Goal: Transaction & Acquisition: Purchase product/service

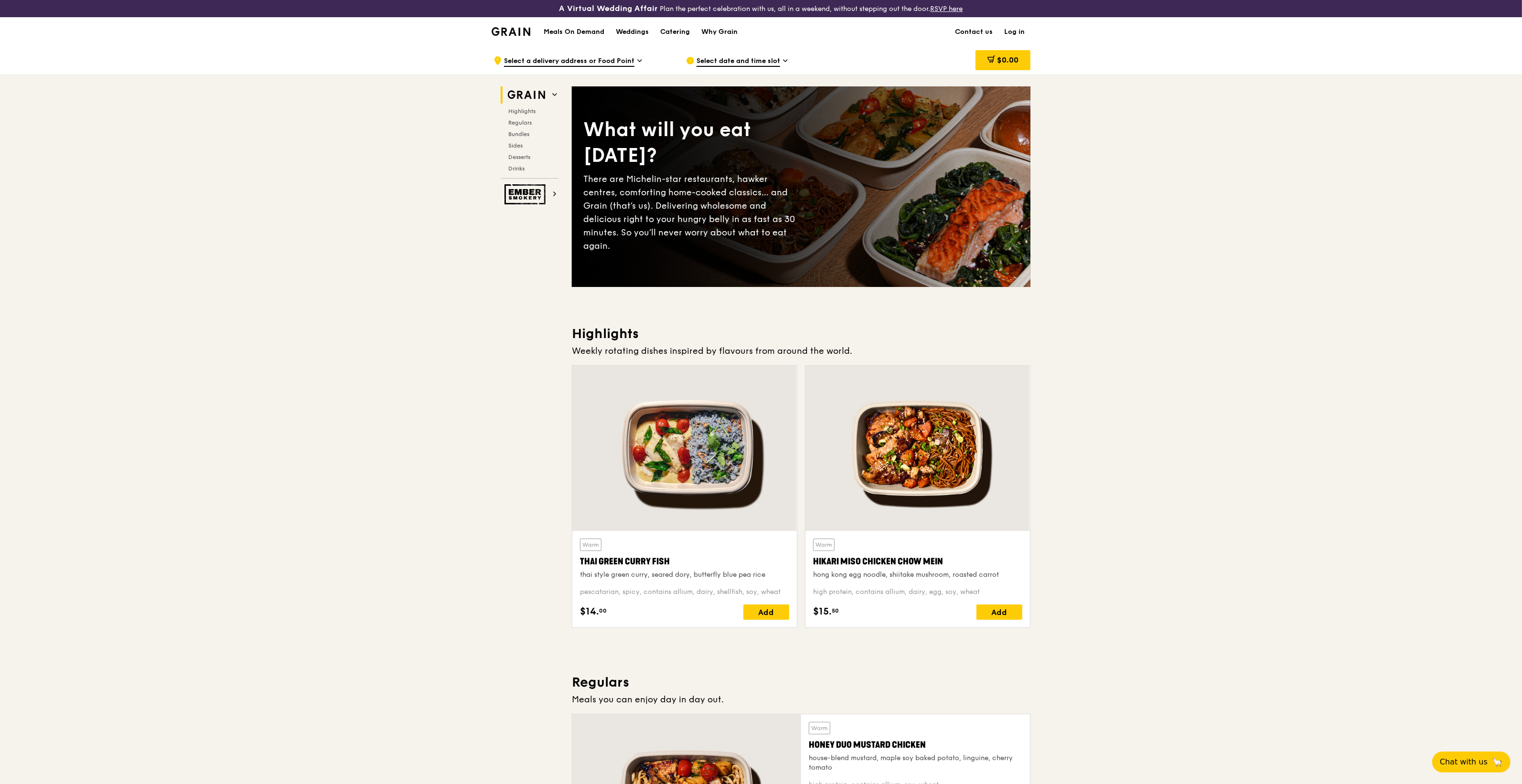
click at [746, 57] on span "Select date and time slot" at bounding box center [738, 62] width 83 height 11
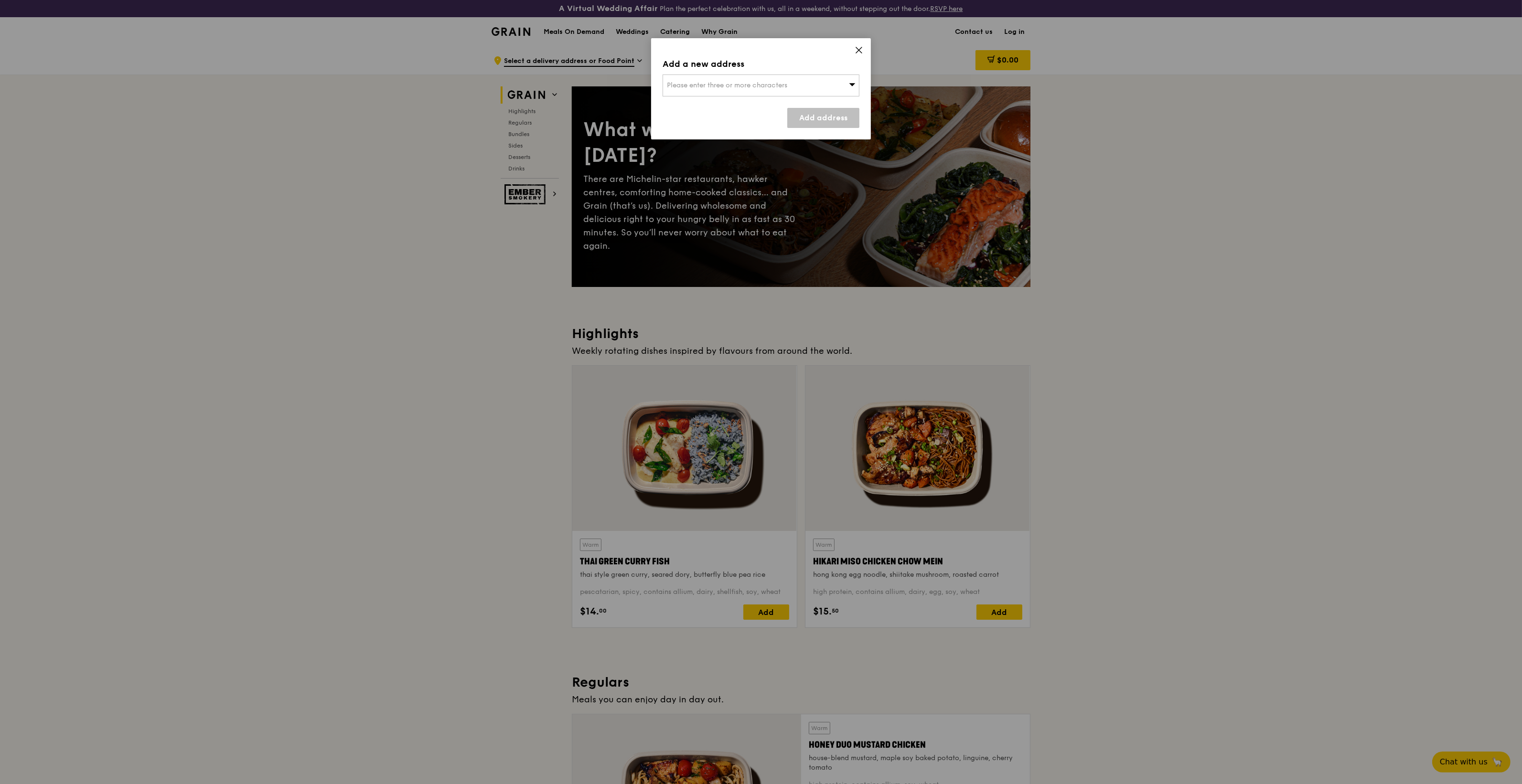
click at [768, 86] on span "Please enter three or more characters" at bounding box center [726, 85] width 120 height 8
type input "[GEOGRAPHIC_DATA]"
click at [751, 101] on div "[GEOGRAPHIC_DATA]" at bounding box center [737, 104] width 141 height 10
click at [796, 115] on link "Add address" at bounding box center [823, 118] width 72 height 20
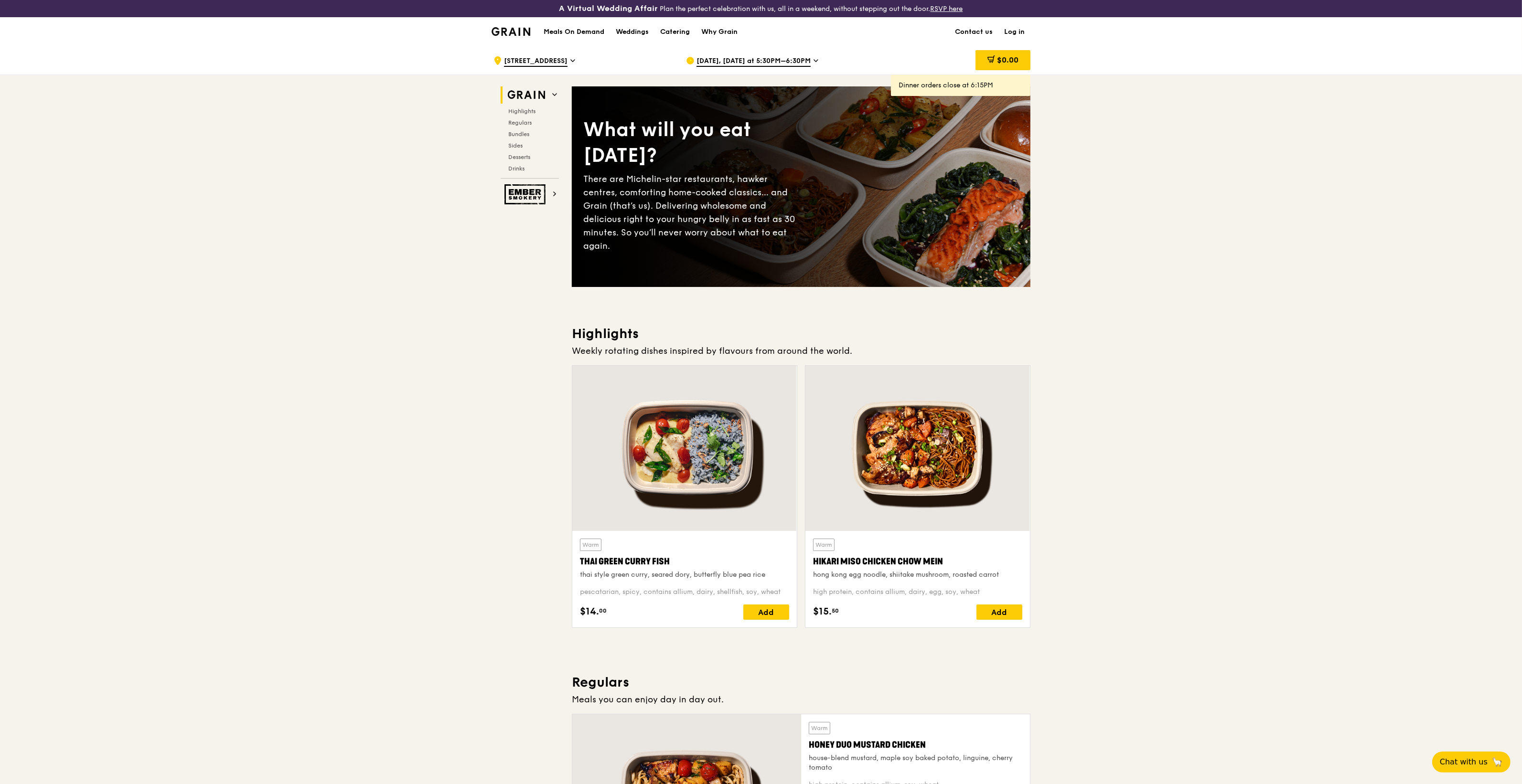
click at [735, 55] on div "[DATE], [DATE] at 5:30PM–6:30PM" at bounding box center [775, 60] width 177 height 29
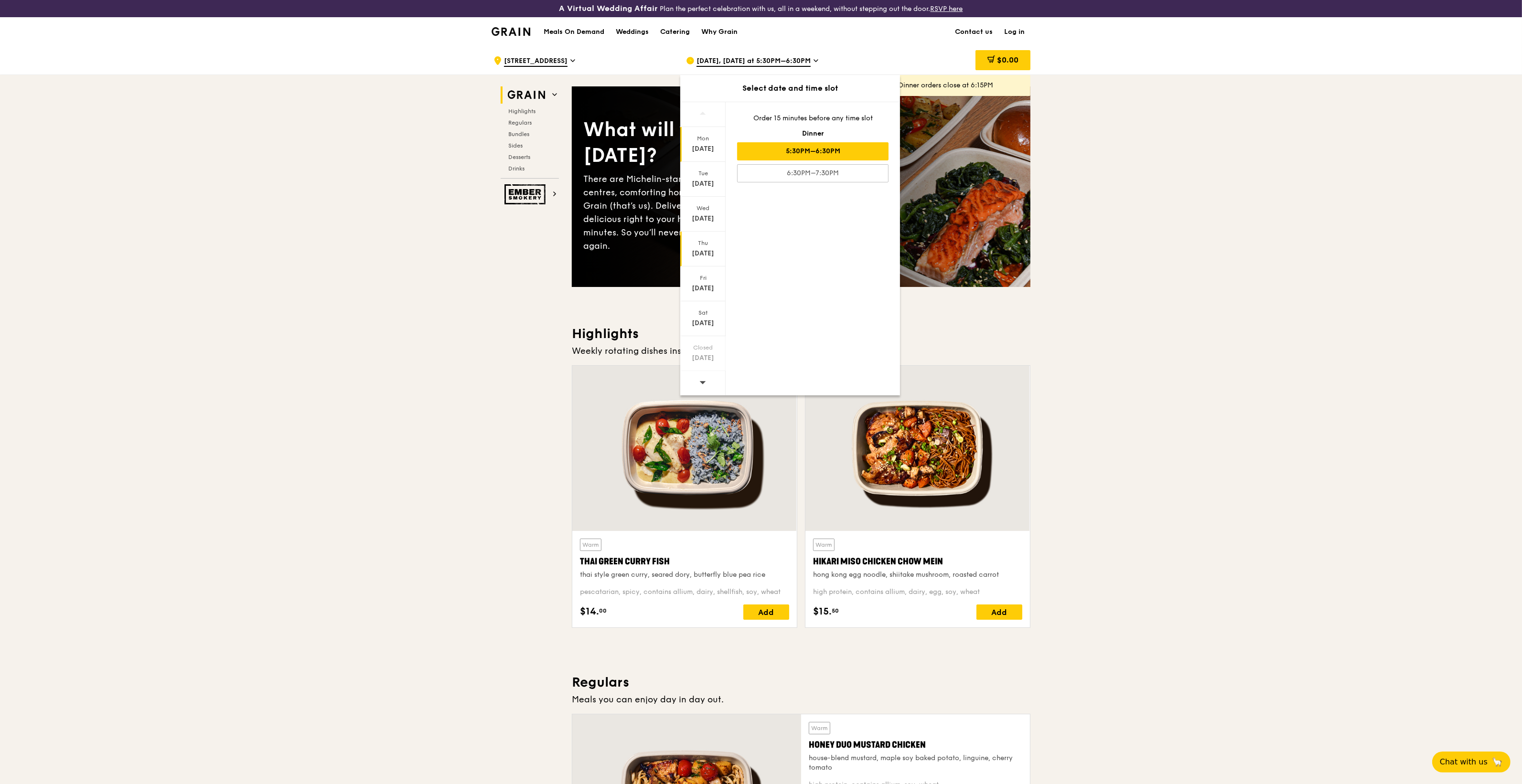
click at [704, 248] on div "[DATE]" at bounding box center [703, 249] width 45 height 35
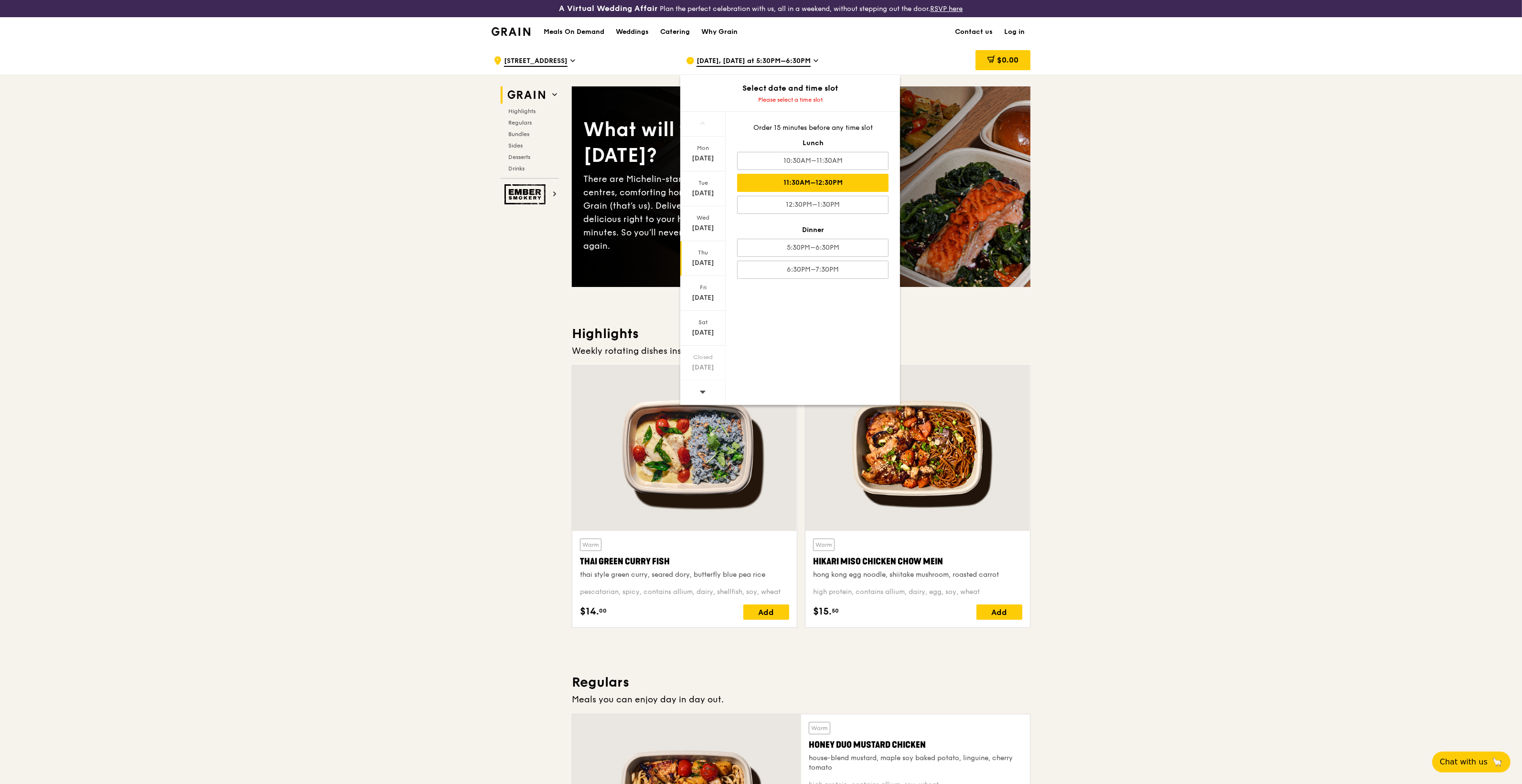
click at [805, 187] on div "11:30AM–12:30PM" at bounding box center [812, 183] width 151 height 18
click at [989, 333] on h3 "Highlights" at bounding box center [801, 333] width 458 height 17
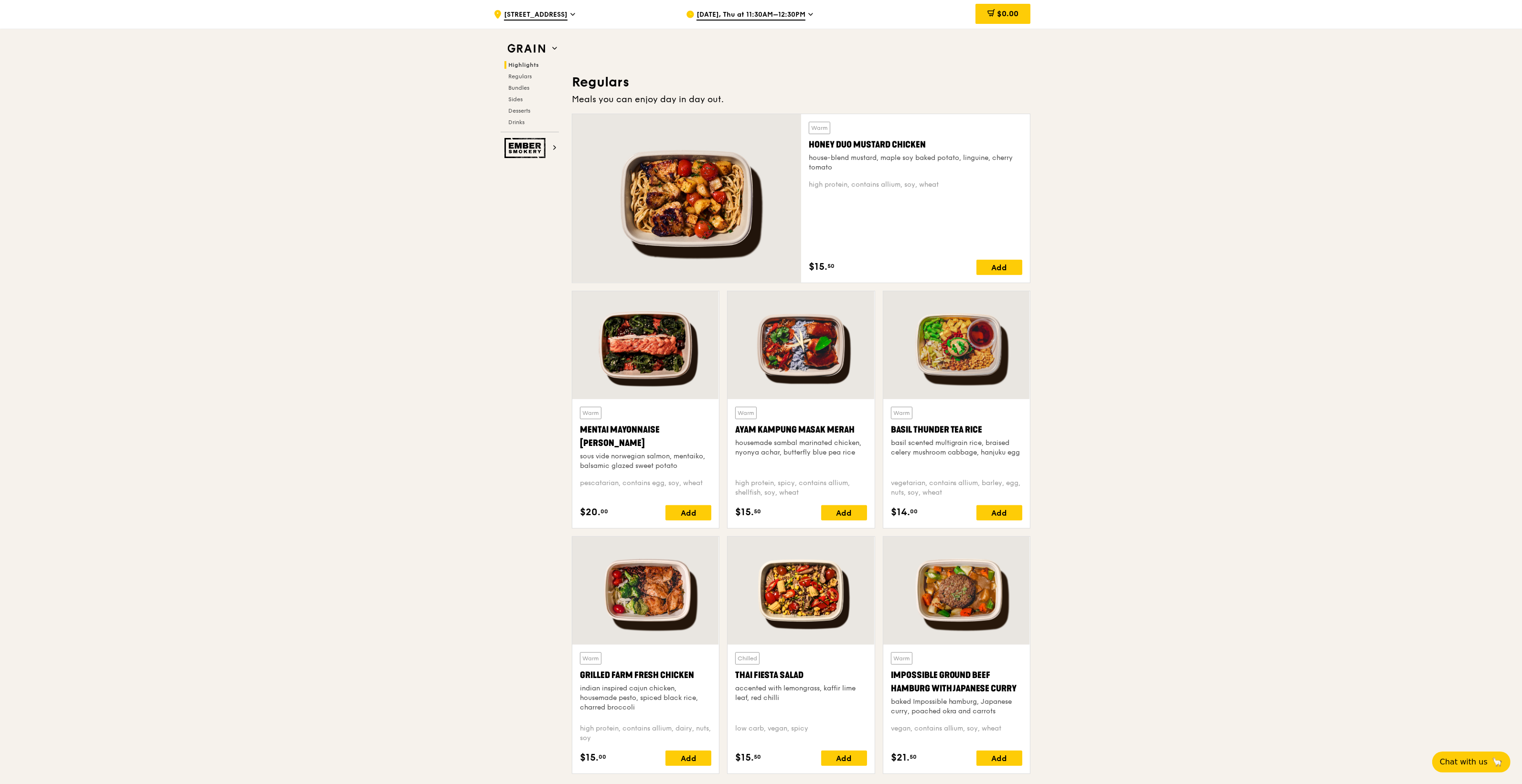
scroll to position [597, 0]
